Goal: Find contact information: Find contact information

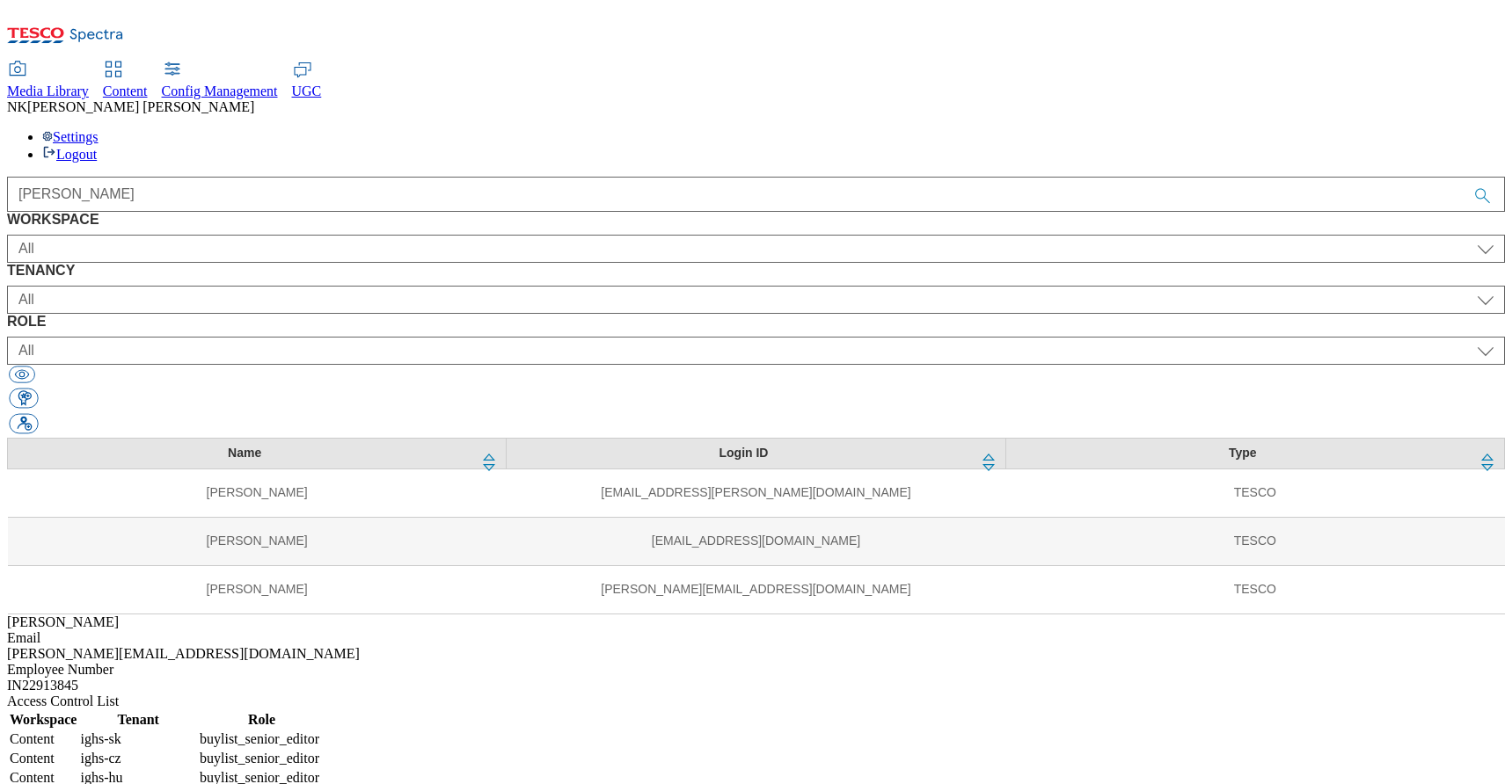
click at [197, 769] on td "ighs-hu" at bounding box center [138, 777] width 118 height 18
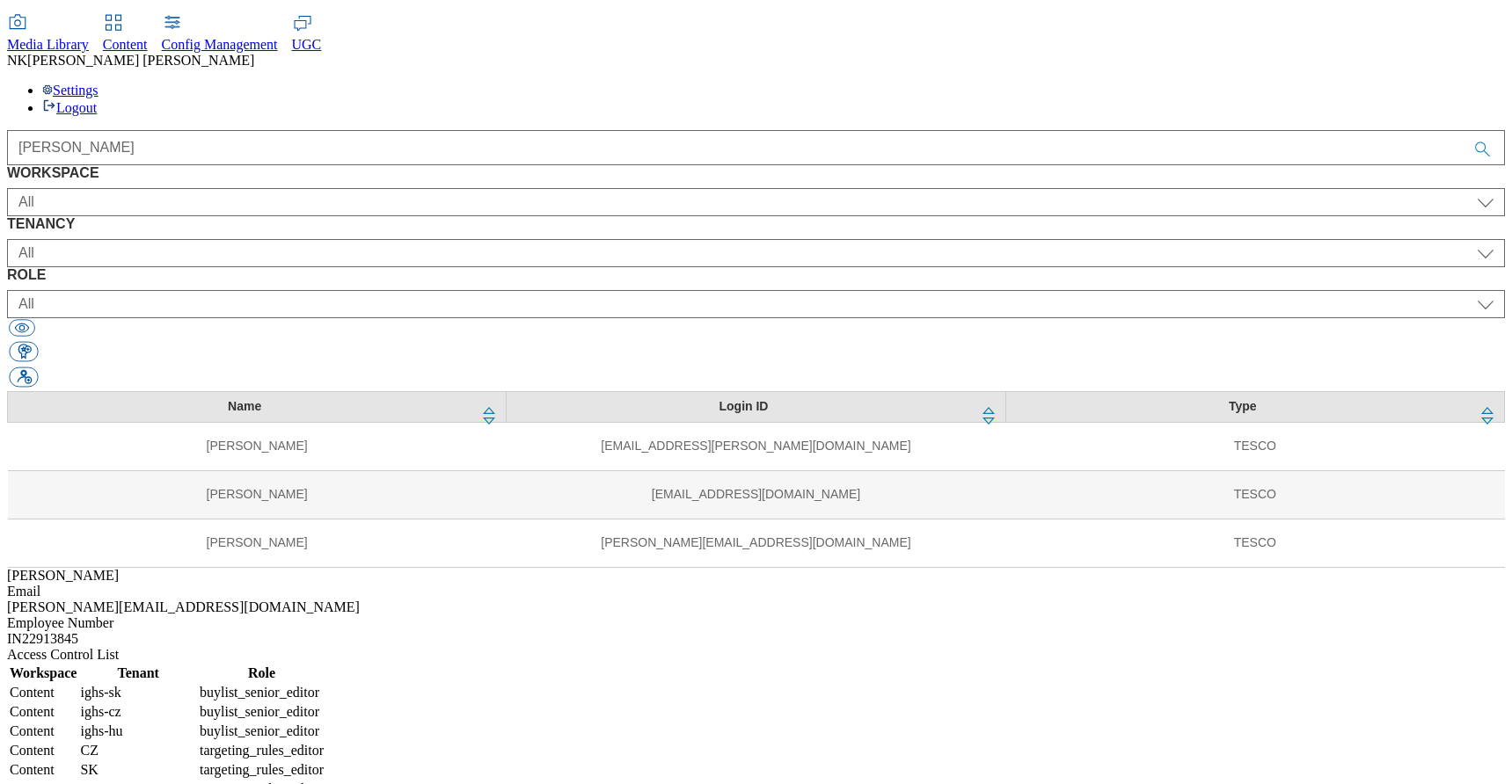
scroll to position [113, 0]
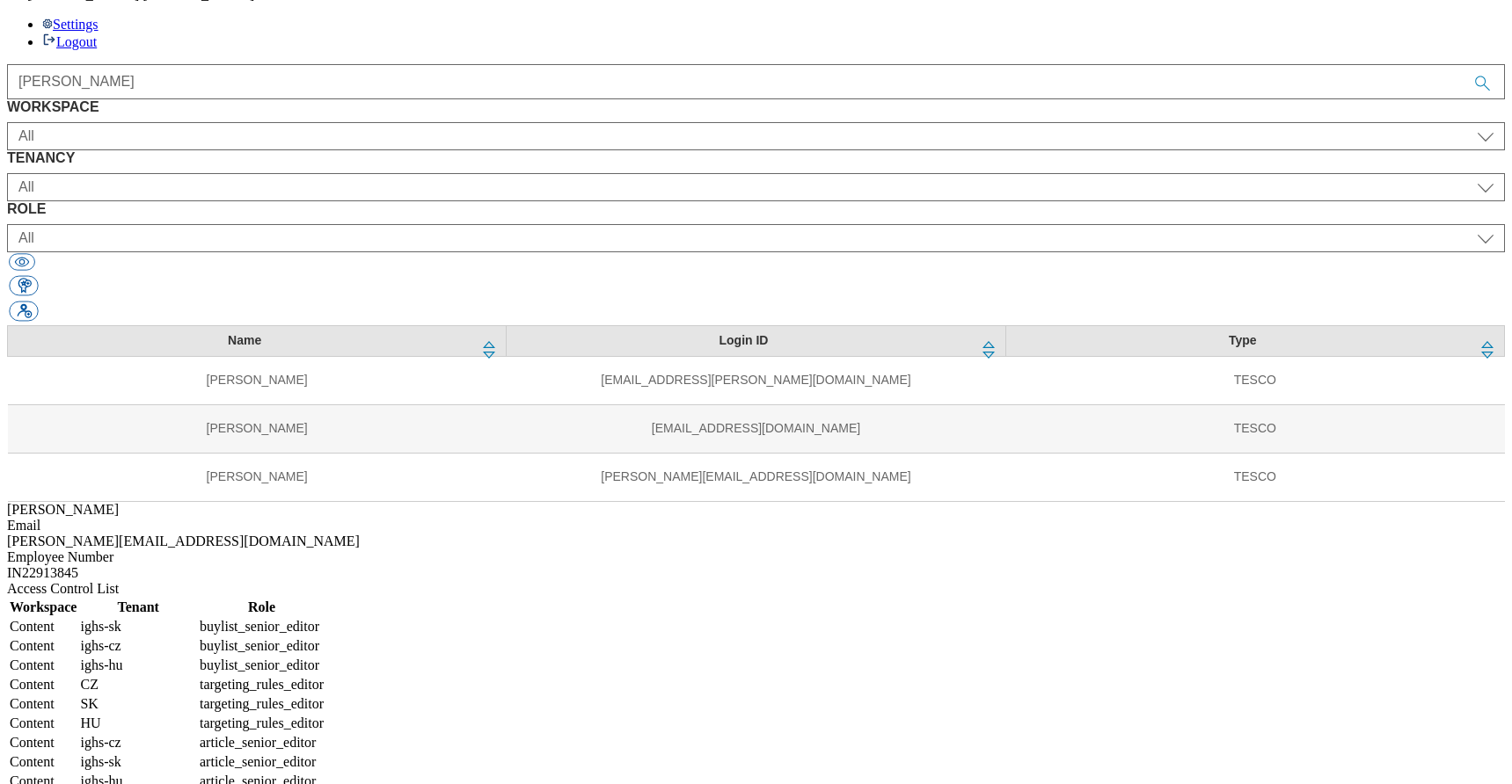
drag, startPoint x: 1297, startPoint y: 611, endPoint x: 1295, endPoint y: 533, distance: 78.0
click at [326, 596] on table "Workspace Tenant Role Content ighs-sk buylist_senior_editor Content ighs-cz buy…" at bounding box center [167, 751] width 319 height 311
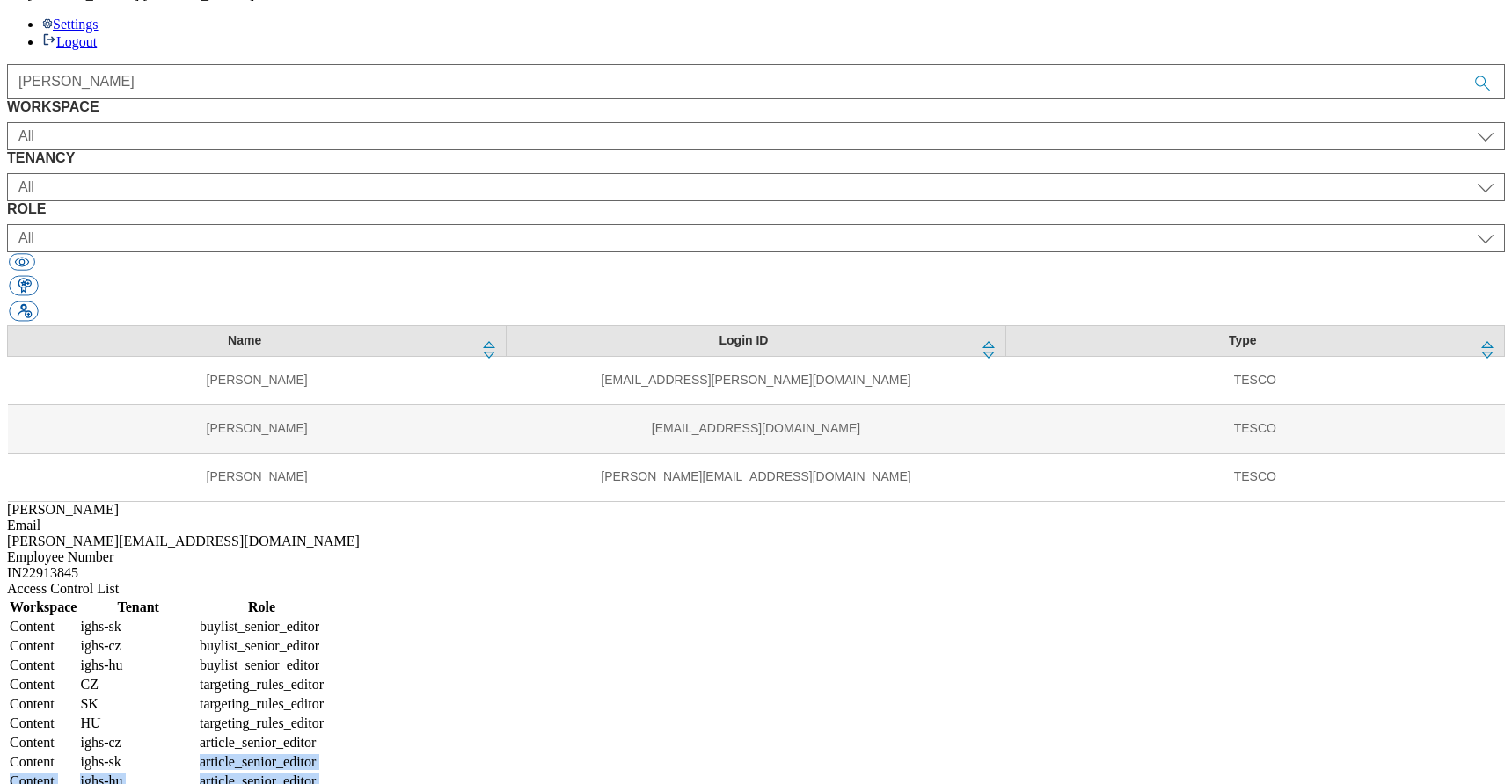
click at [324, 753] on td "article_senior_editor" at bounding box center [261, 762] width 126 height 18
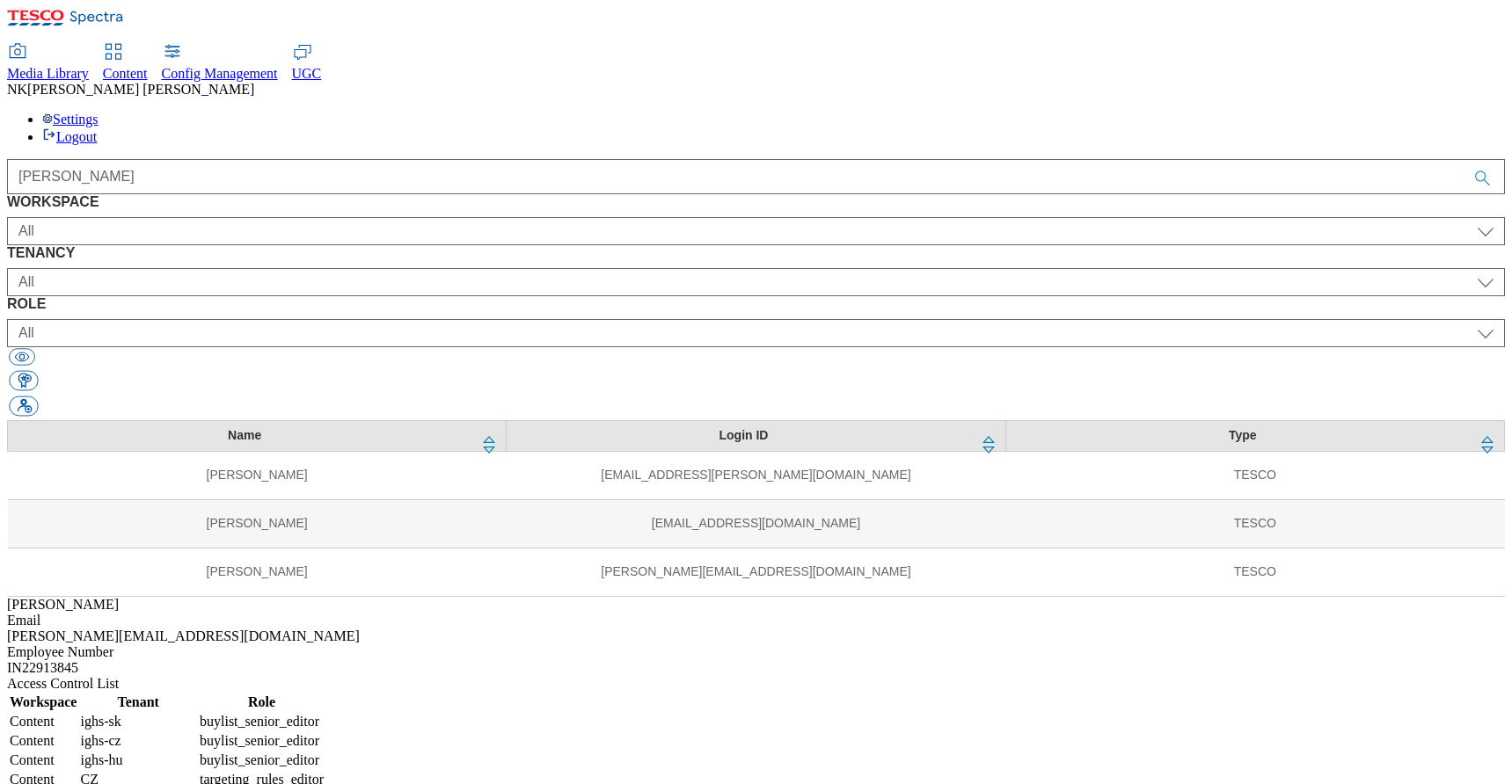
scroll to position [0, 0]
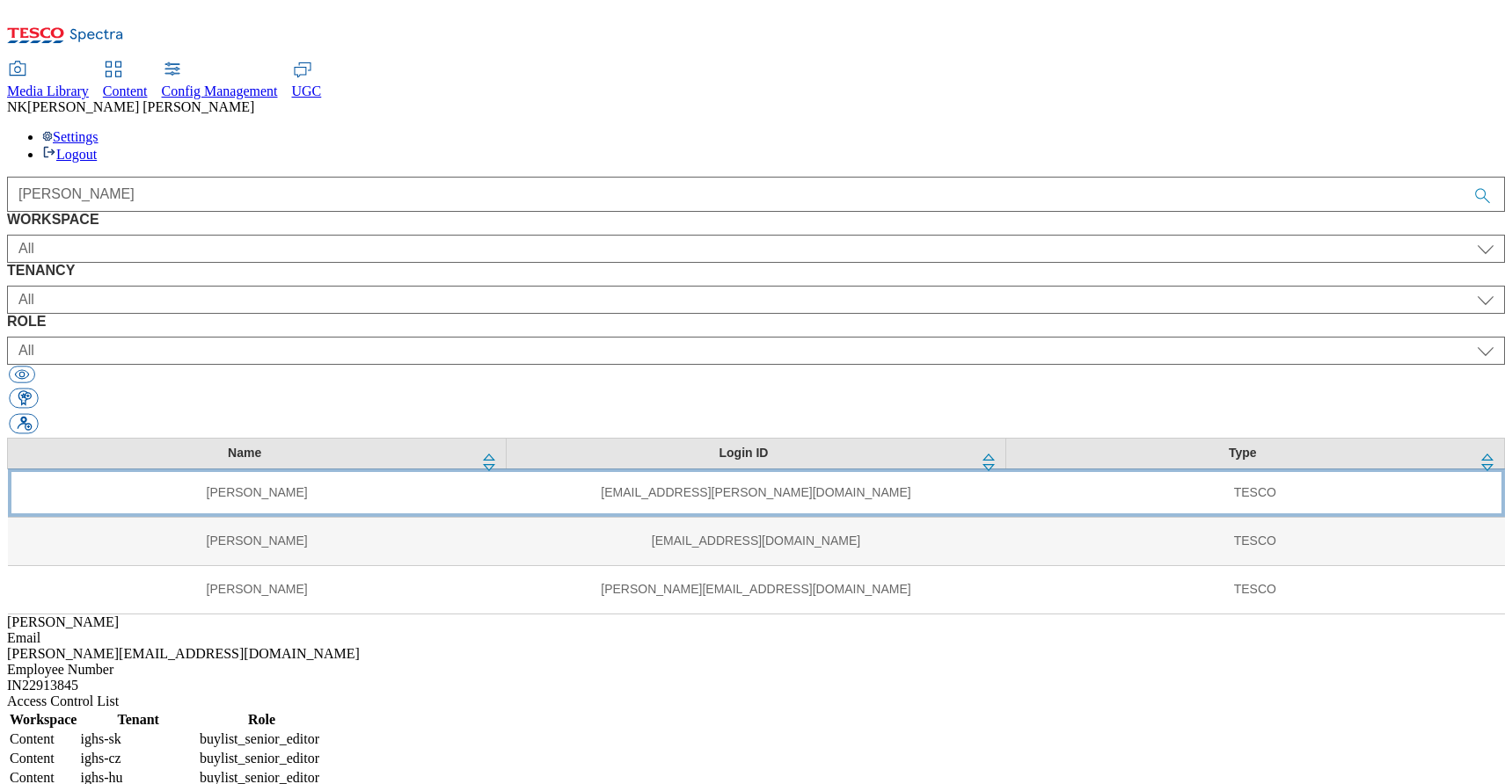
click at [1005, 469] on td "TESCO" at bounding box center [1254, 493] width 499 height 49
click at [506, 469] on td "[EMAIL_ADDRESS][PERSON_NAME][DOMAIN_NAME]" at bounding box center [756, 493] width 499 height 49
